Goal: Information Seeking & Learning: Learn about a topic

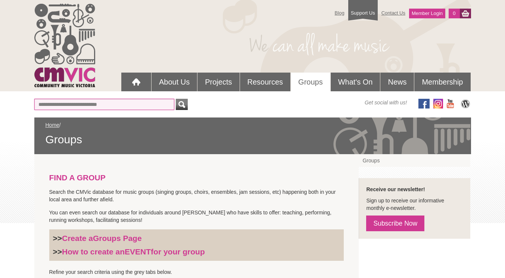
click at [118, 104] on input "Or find a Group by Keywords" at bounding box center [104, 104] width 140 height 11
type input "*"
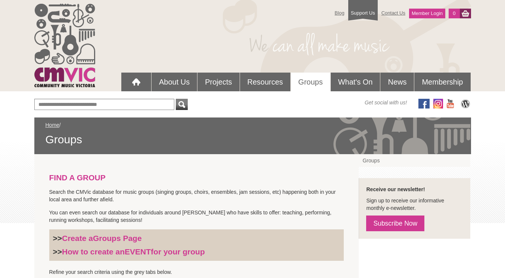
click at [87, 180] on strong "FIND A GROUP" at bounding box center [77, 177] width 56 height 9
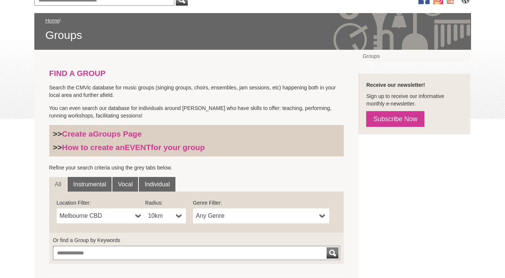
scroll to position [105, 0]
click at [95, 208] on link "Melbourne CBD" at bounding box center [101, 215] width 89 height 15
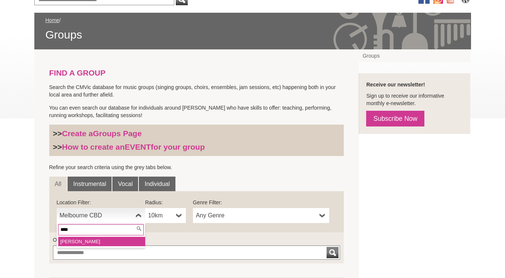
type input "****"
click at [87, 243] on li "[PERSON_NAME]" at bounding box center [101, 240] width 87 height 9
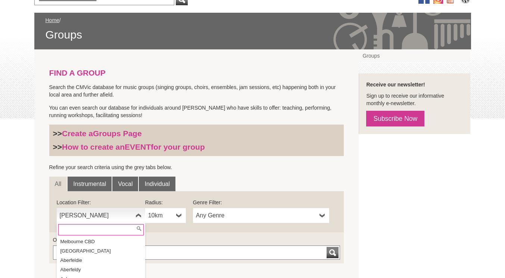
scroll to position [7849, 0]
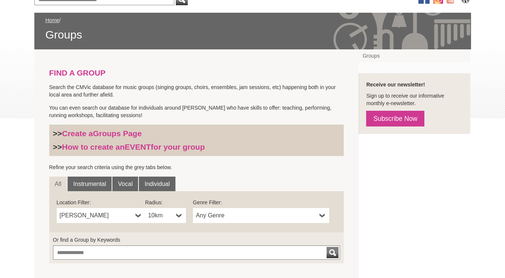
click at [432, 203] on div "FIND A GROUP Search the CMVic database for music groups (singing groups, choirs…" at bounding box center [252, 174] width 437 height 250
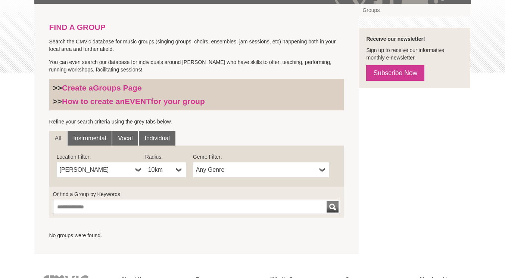
scroll to position [149, 0]
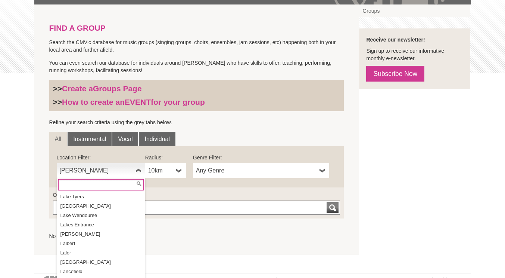
click at [96, 168] on span "[PERSON_NAME]" at bounding box center [96, 170] width 73 height 9
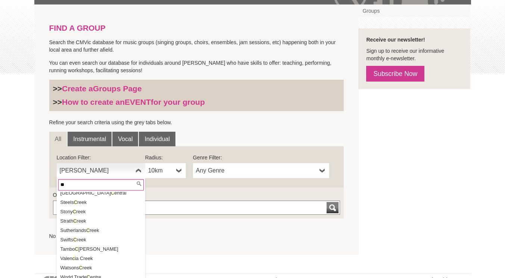
scroll to position [0, 0]
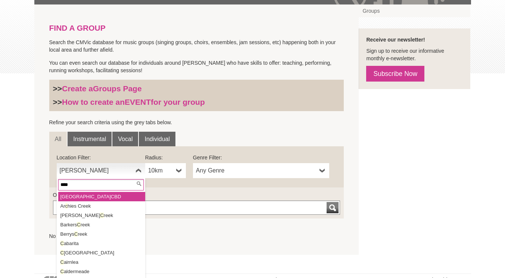
type input "*****"
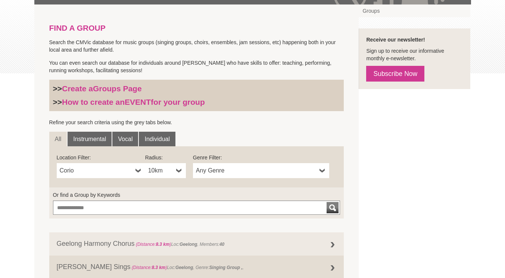
click at [399, 241] on div "FIND A GROUP Search the CMVic database for music groups (singing groups, choirs…" at bounding box center [252, 187] width 437 height 366
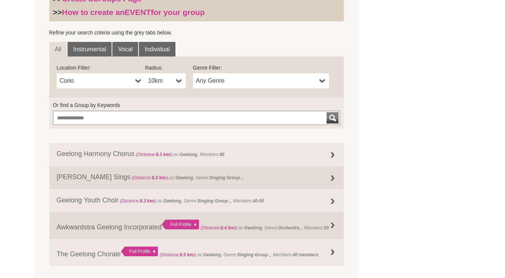
scroll to position [224, 0]
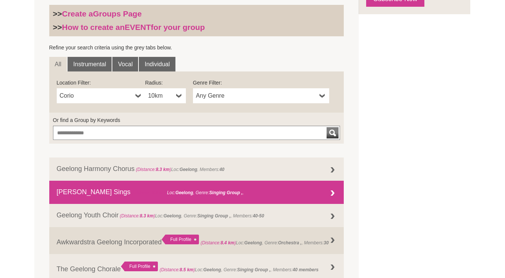
click at [86, 194] on link "Geelong Sings (Distance: 8.3 km ) Loc: Geelong , Genre: Singing Group ," at bounding box center [196, 191] width 295 height 23
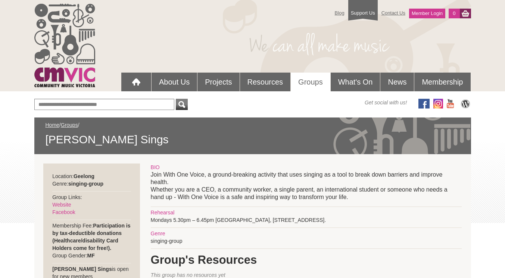
click at [264, 179] on p "Join With One Voice, a ground-breaking activity that uses singing as a tool to …" at bounding box center [306, 186] width 311 height 30
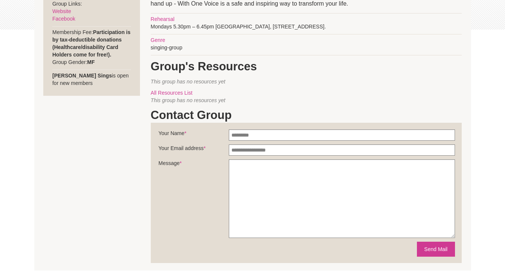
scroll to position [194, 0]
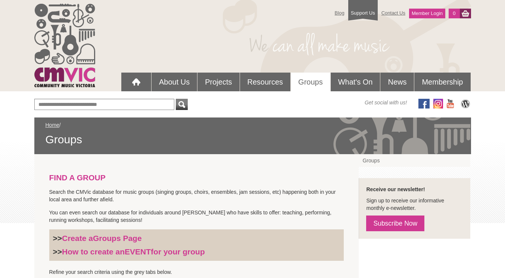
scroll to position [224, 0]
